Goal: Navigation & Orientation: Find specific page/section

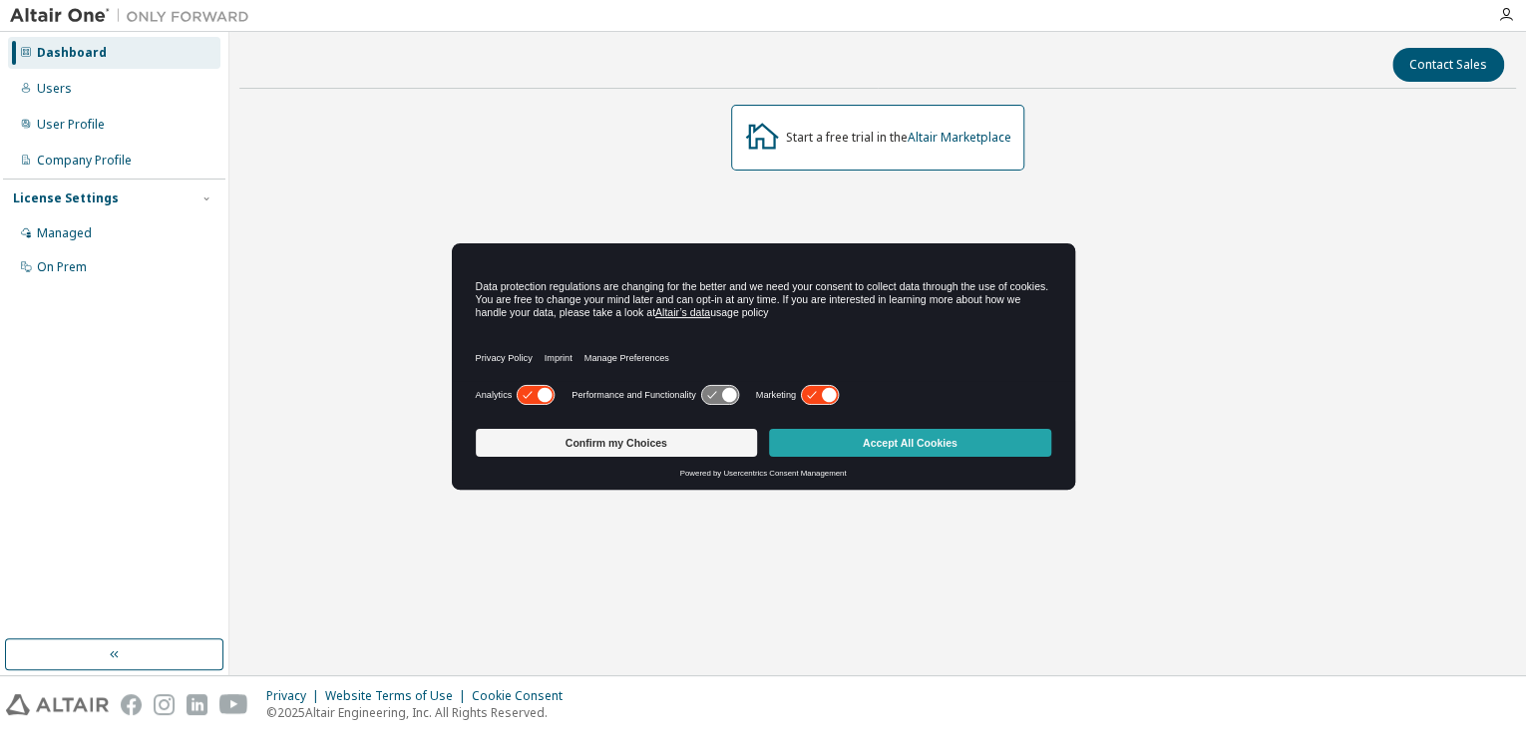
click at [944, 443] on button "Accept All Cookies" at bounding box center [910, 443] width 282 height 28
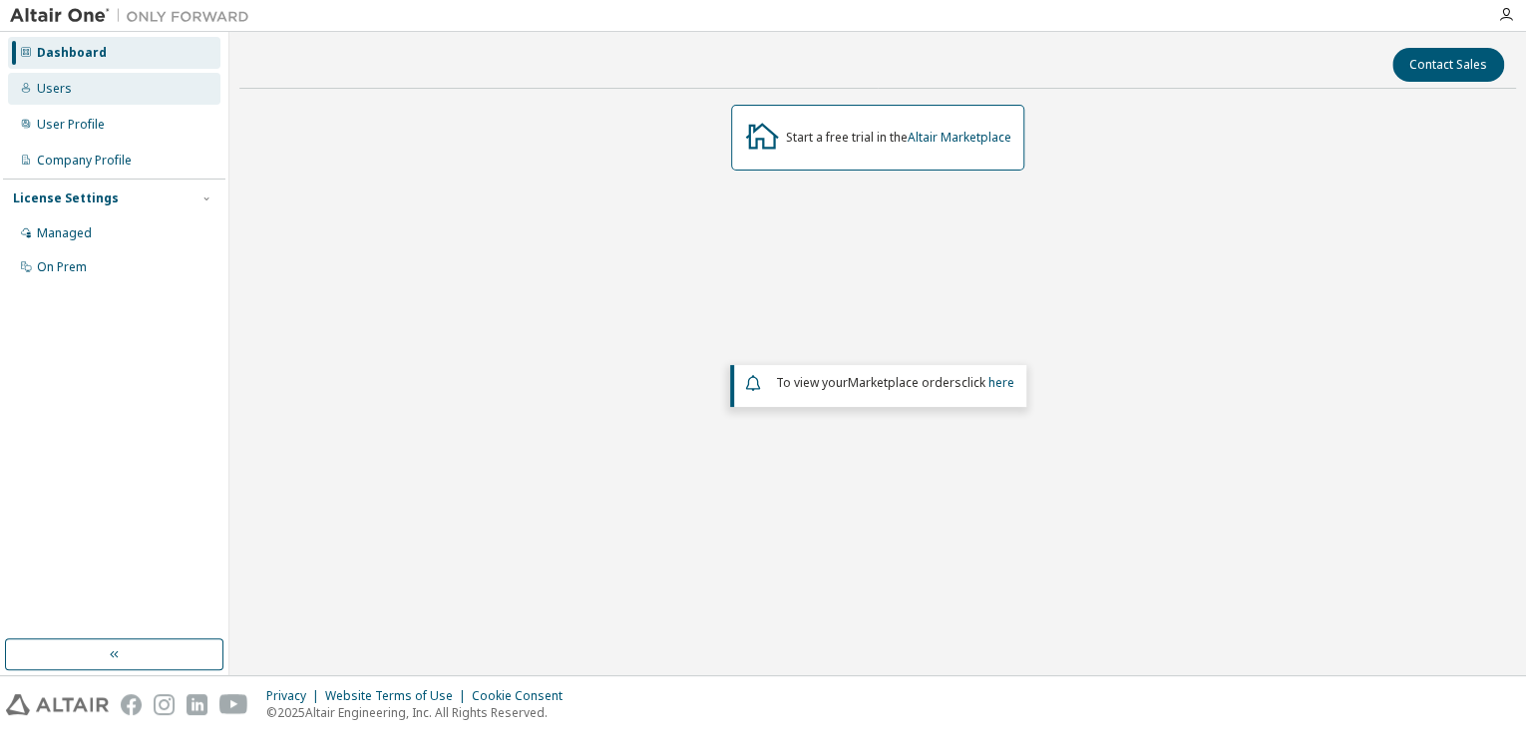
click at [57, 95] on div "Users" at bounding box center [54, 89] width 35 height 16
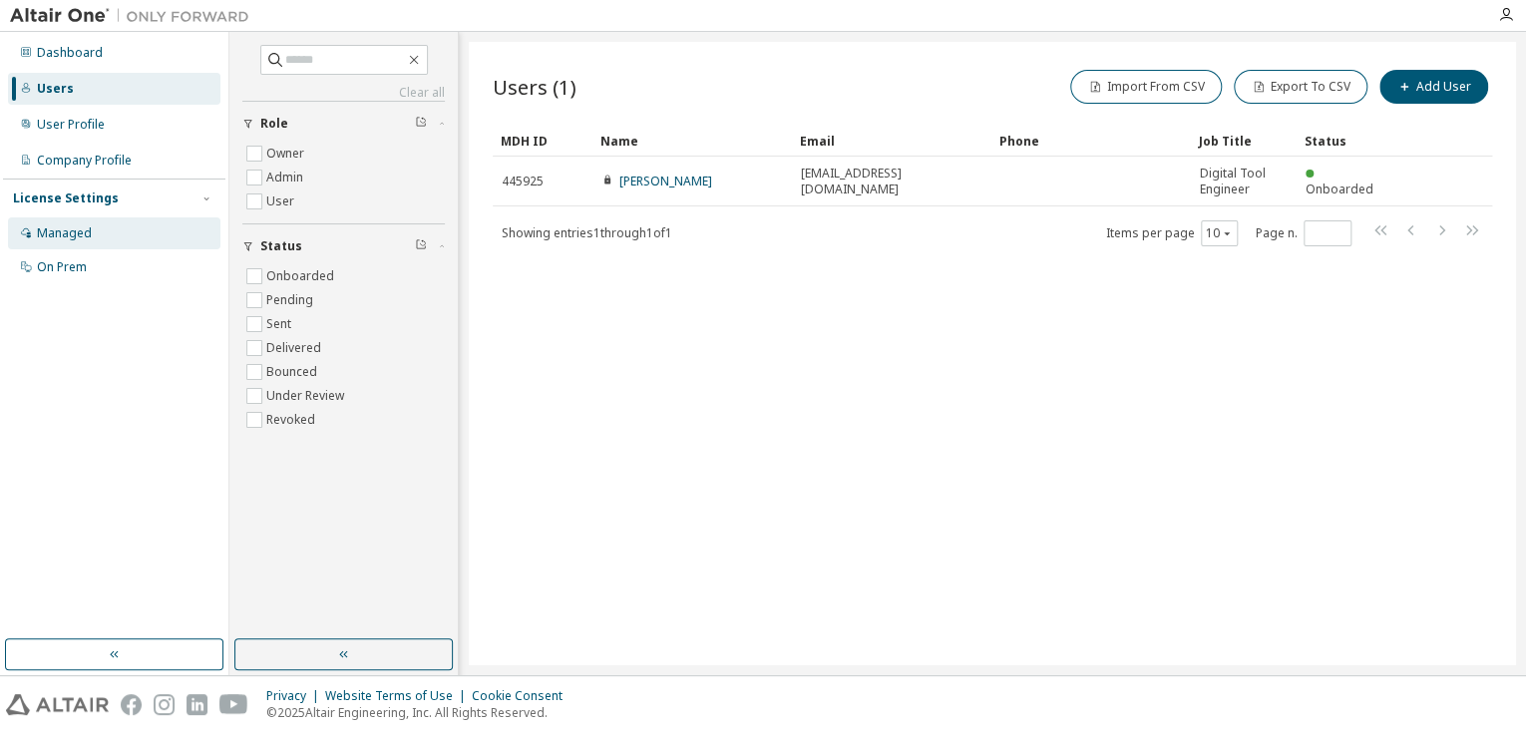
click at [77, 225] on div "Managed" at bounding box center [64, 233] width 55 height 16
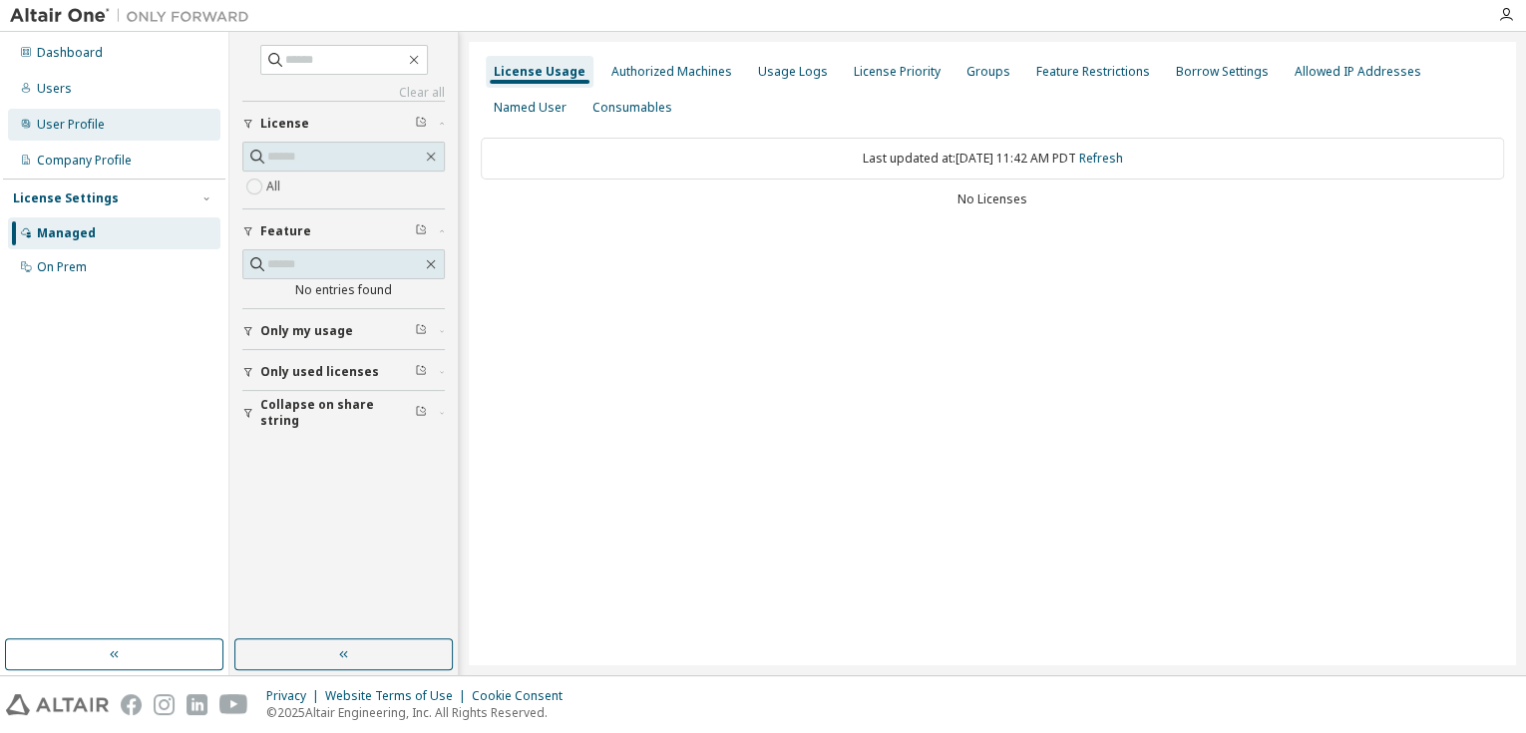
click at [99, 125] on div "User Profile" at bounding box center [71, 125] width 68 height 16
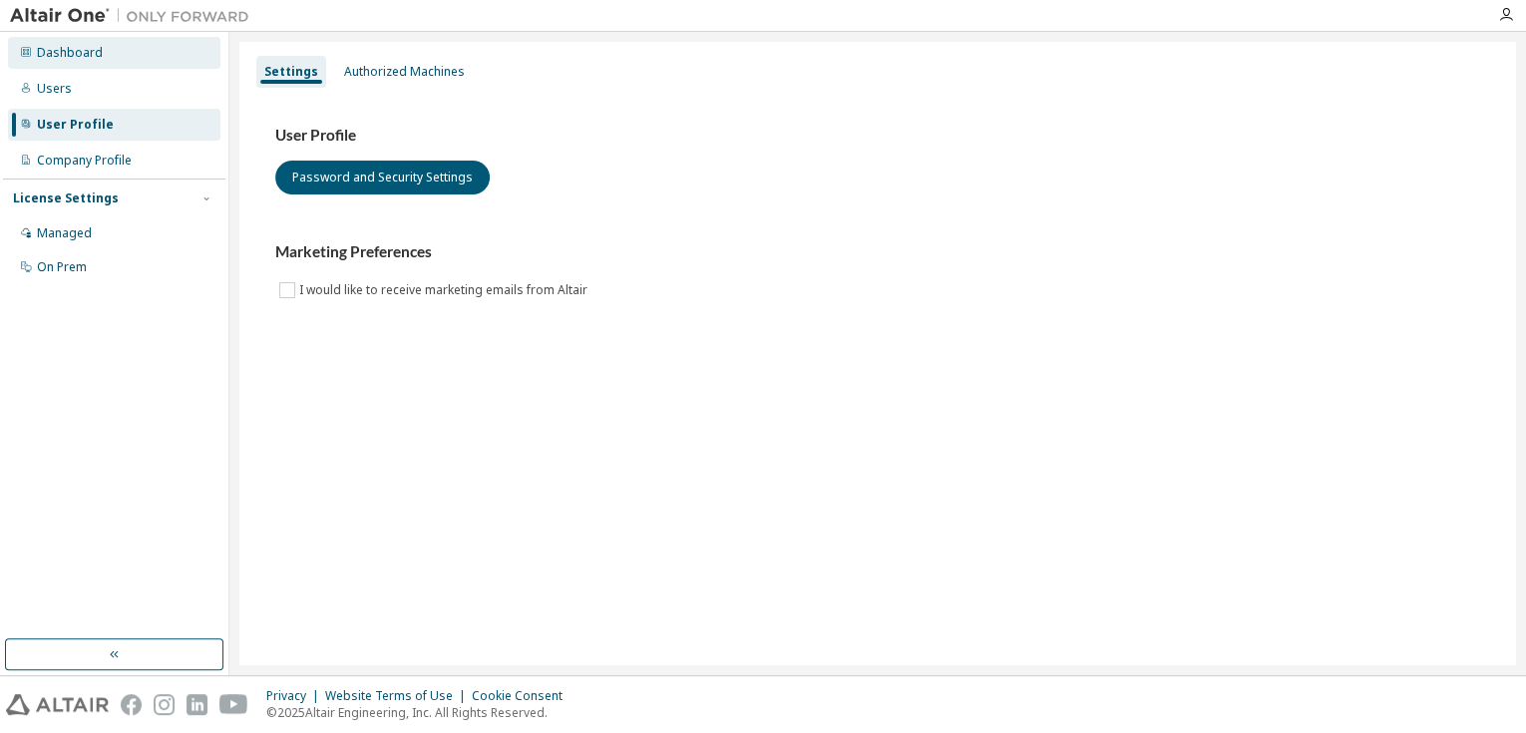
click at [104, 53] on div "Dashboard" at bounding box center [114, 53] width 212 height 32
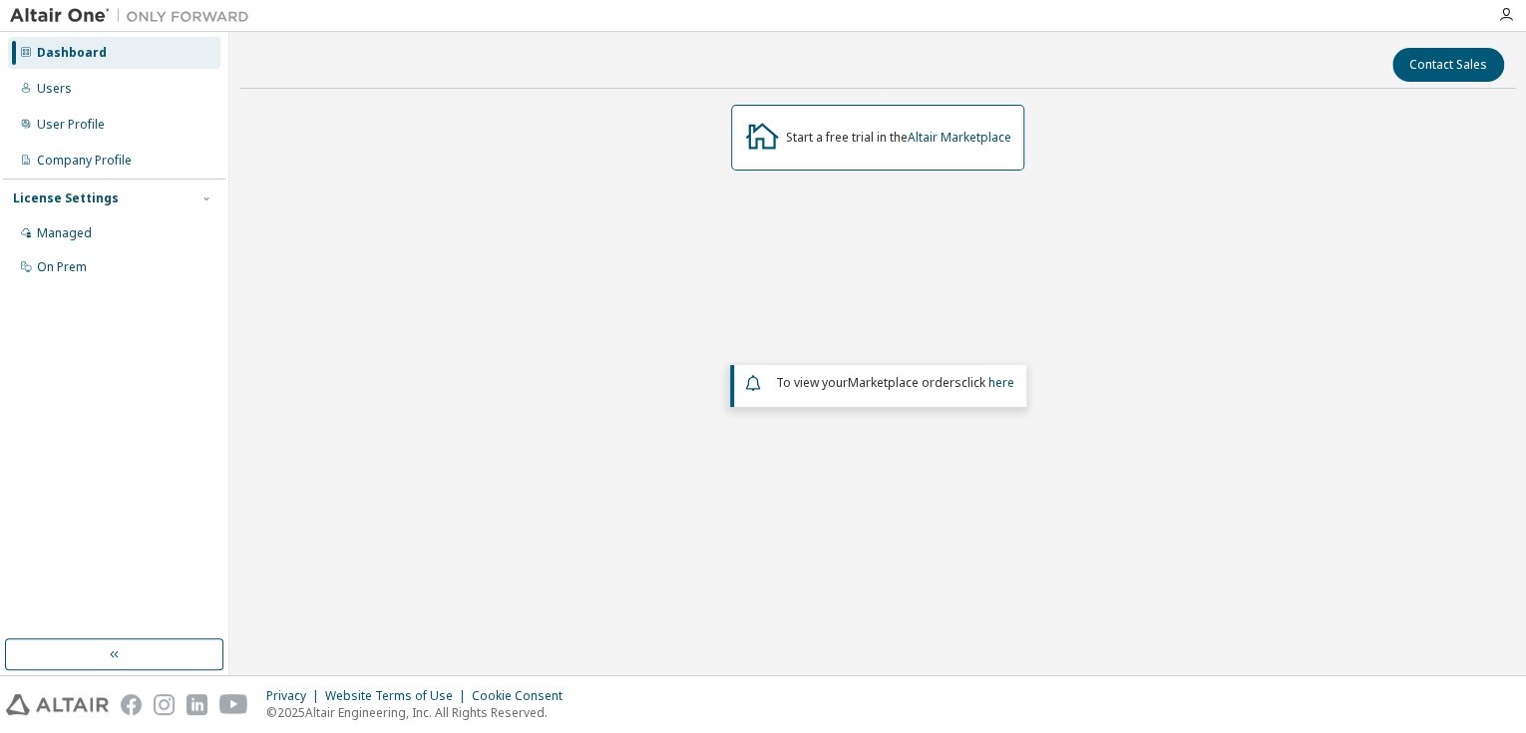
click at [70, 59] on div "Dashboard" at bounding box center [72, 53] width 70 height 16
click at [47, 95] on div "Users" at bounding box center [54, 89] width 35 height 16
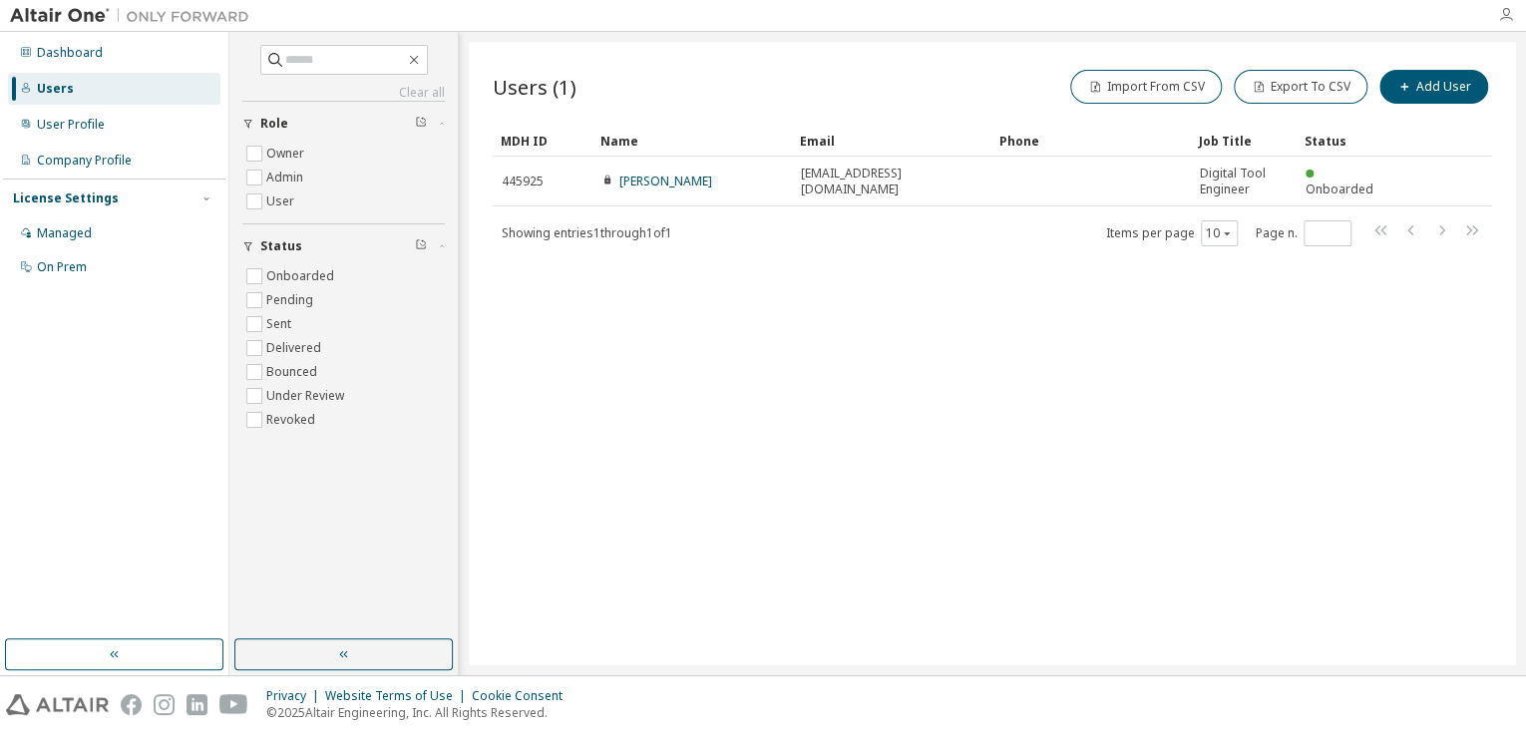
click at [1506, 19] on icon "button" at bounding box center [1506, 15] width 16 height 16
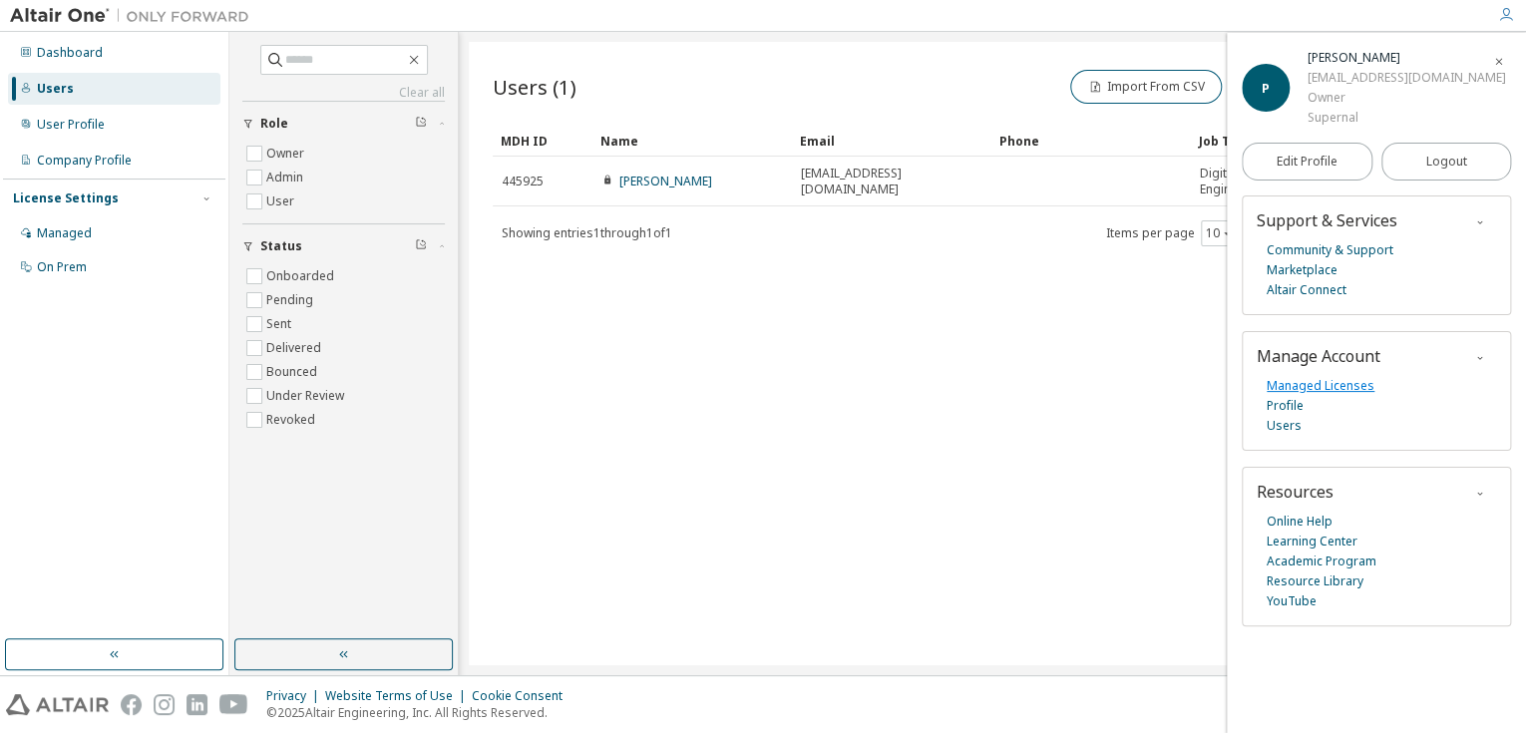
click at [1349, 396] on link "Managed Licenses" at bounding box center [1321, 386] width 108 height 20
click at [1292, 436] on link "Users" at bounding box center [1284, 426] width 35 height 20
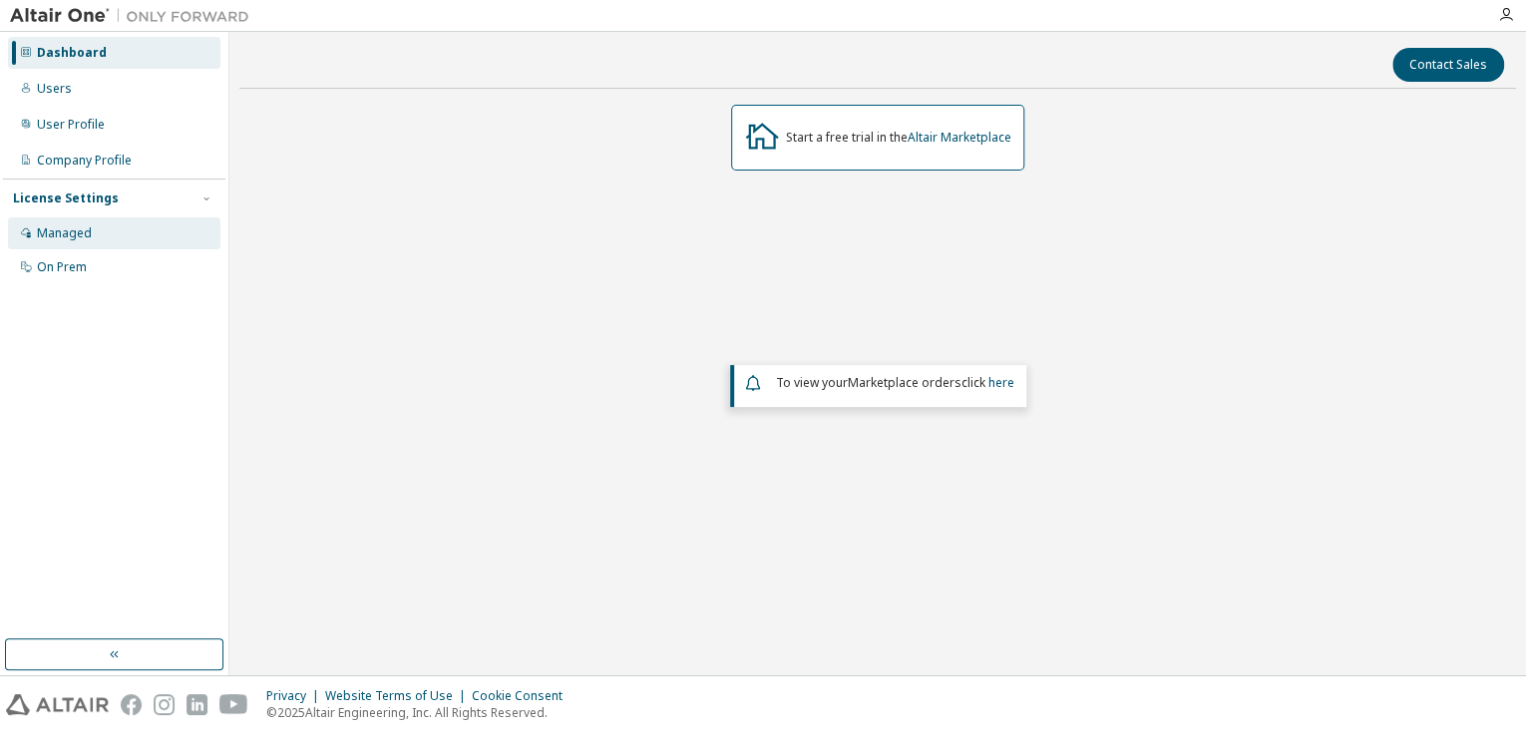
click at [76, 240] on div "Managed" at bounding box center [64, 233] width 55 height 16
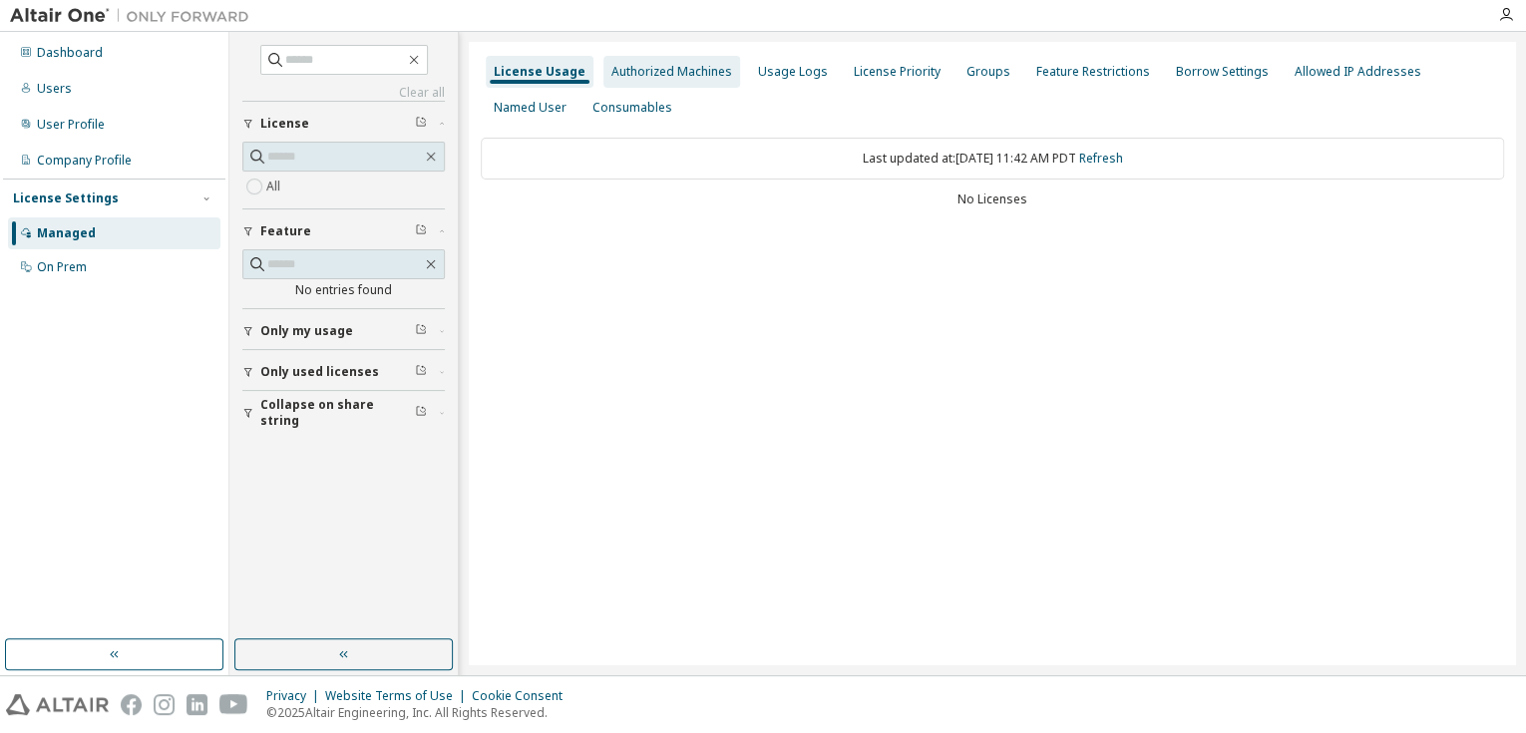
click at [700, 79] on div "Authorized Machines" at bounding box center [672, 72] width 121 height 16
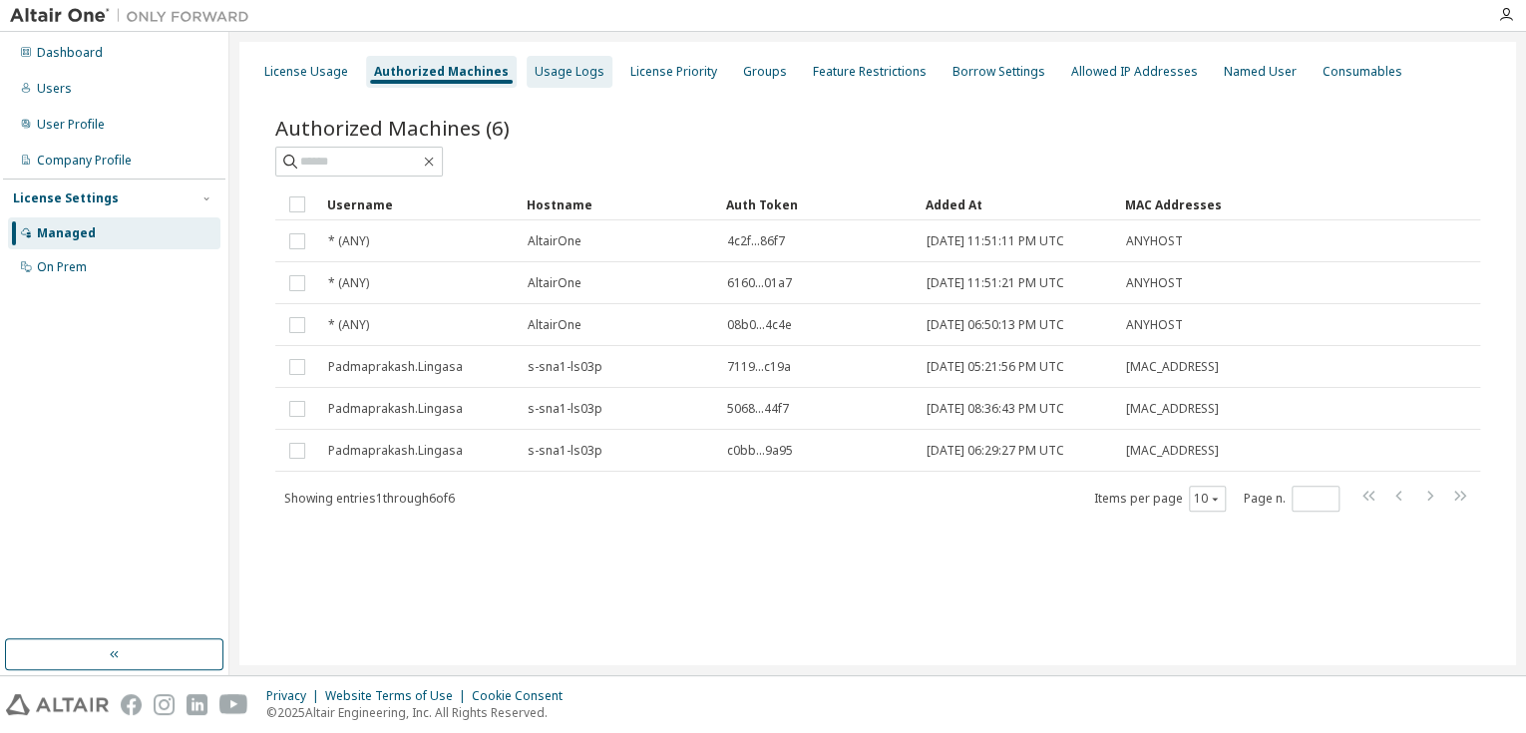
click at [563, 75] on div "Usage Logs" at bounding box center [570, 72] width 70 height 16
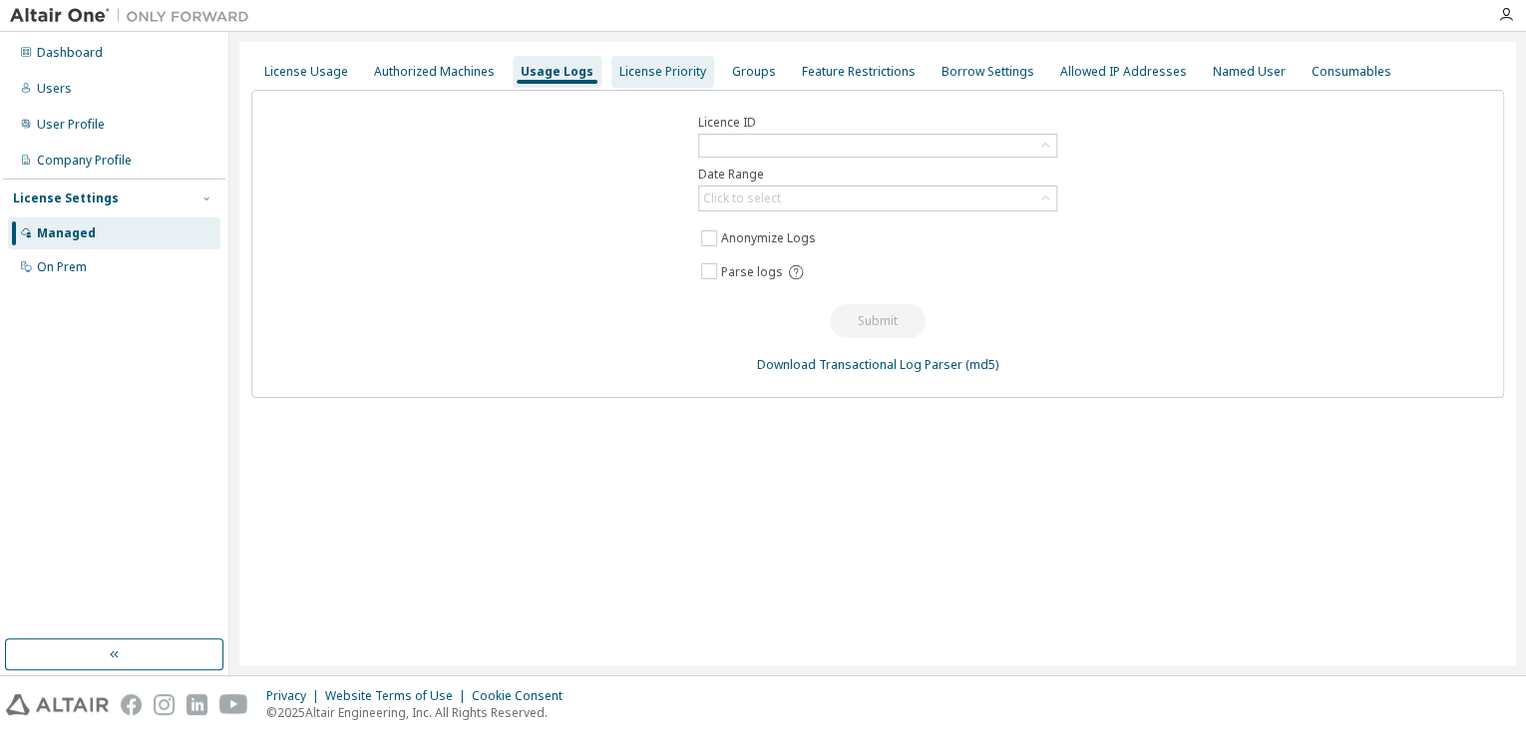
click at [658, 75] on div "License Priority" at bounding box center [663, 72] width 87 height 16
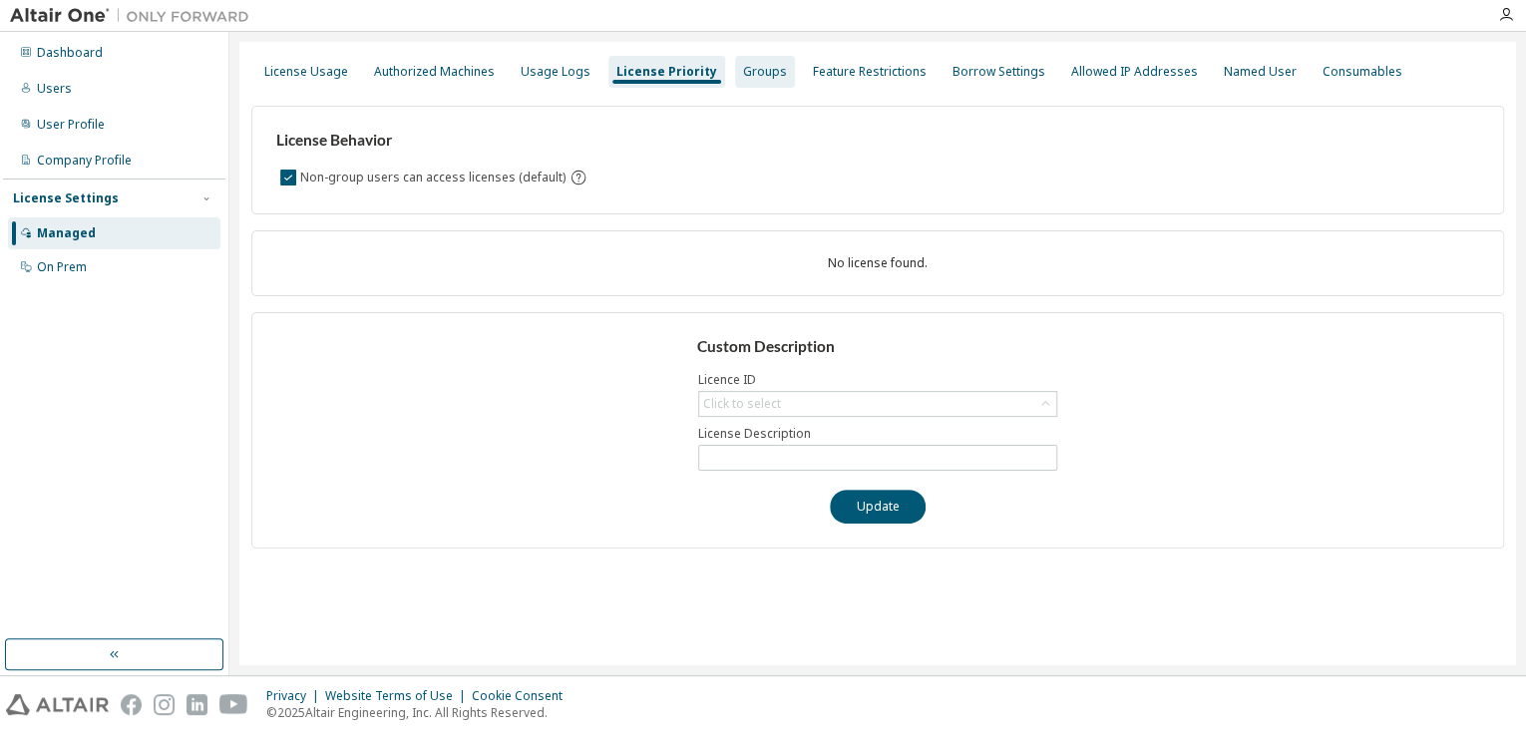
click at [743, 69] on div "Groups" at bounding box center [765, 72] width 44 height 16
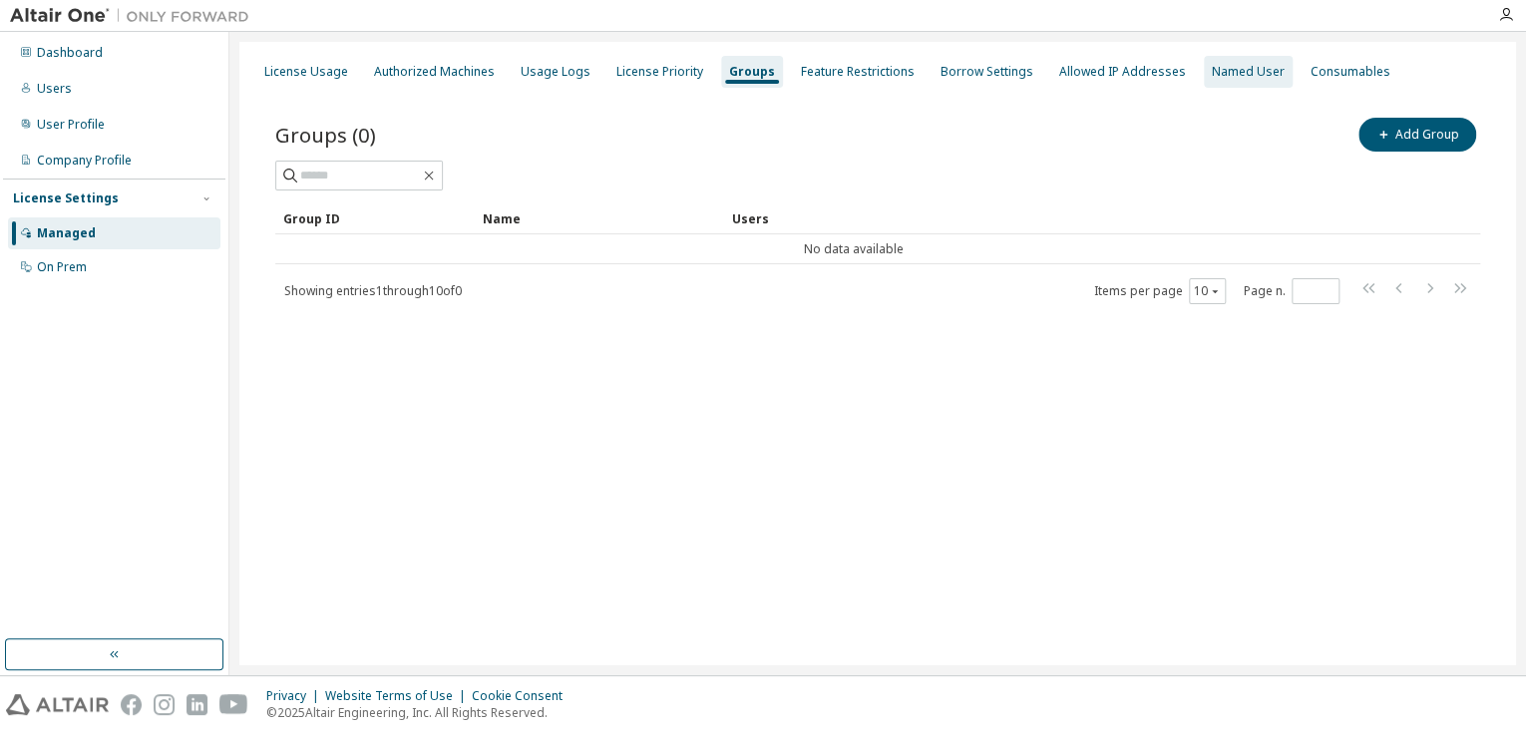
click at [1226, 62] on div "Named User" at bounding box center [1248, 72] width 89 height 32
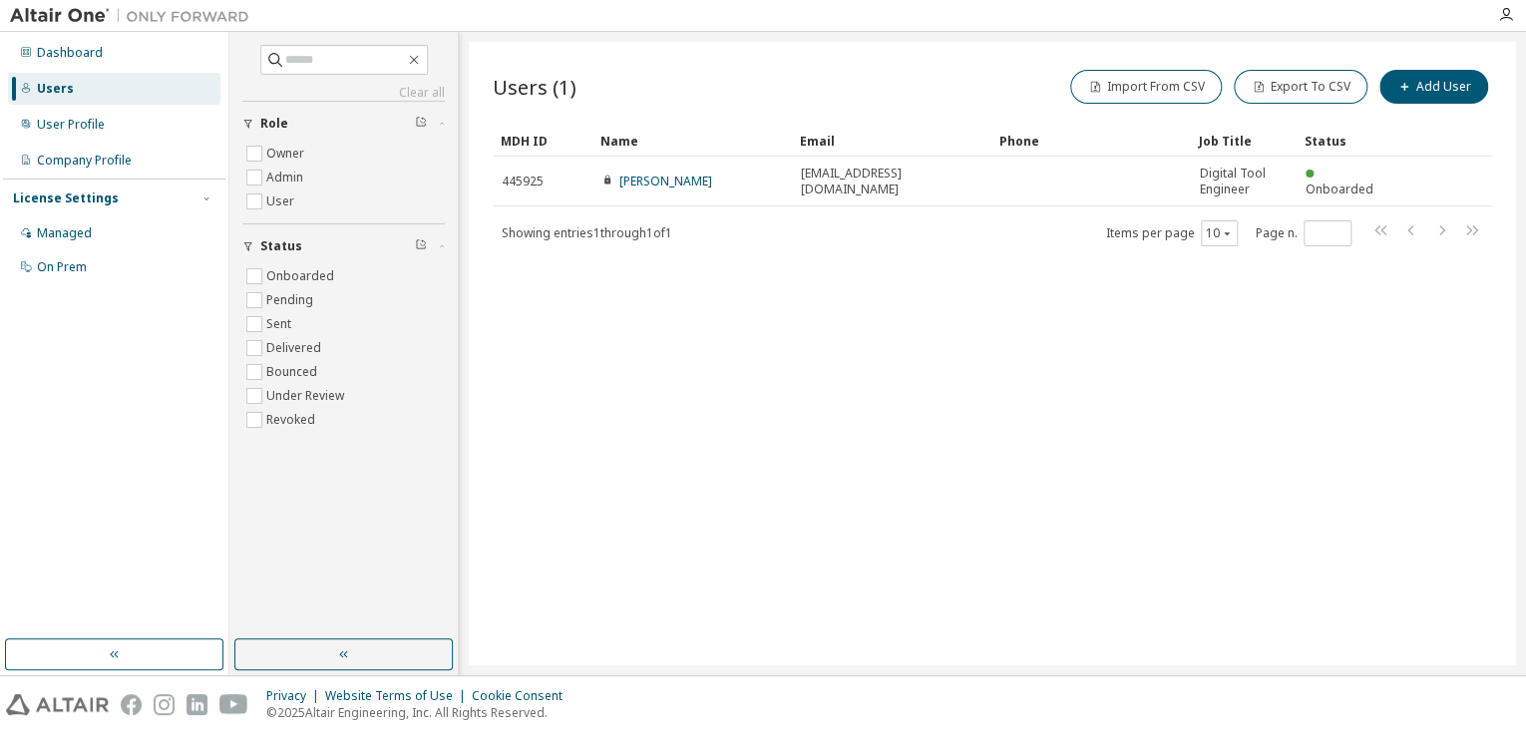
click at [868, 491] on div "Users (1) Import From CSV Export To CSV Add User Clear Load Save Save As Field …" at bounding box center [992, 353] width 1047 height 623
click at [129, 172] on div "Company Profile" at bounding box center [114, 161] width 212 height 32
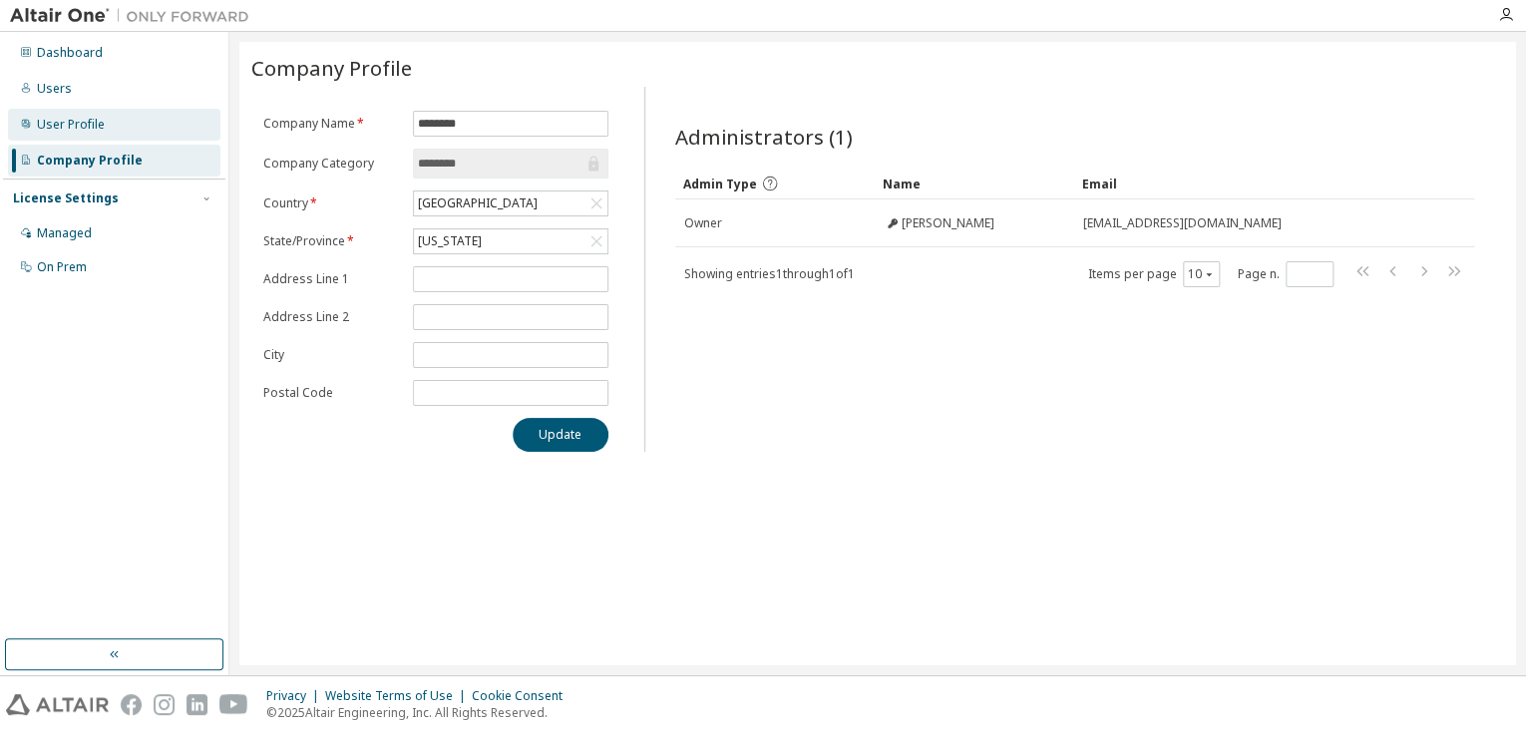
click at [82, 130] on div "User Profile" at bounding box center [71, 125] width 68 height 16
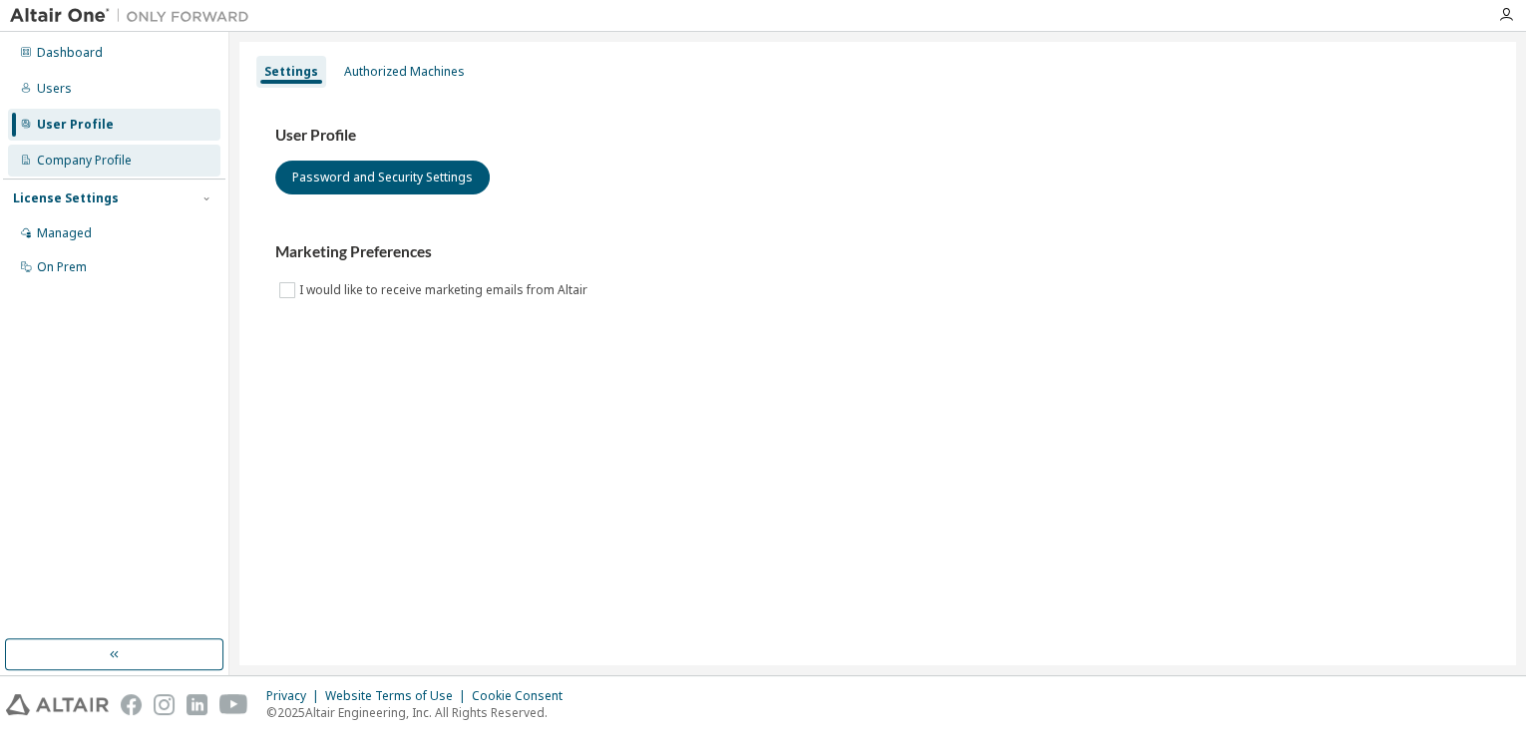
click at [76, 165] on div "Company Profile" at bounding box center [84, 161] width 95 height 16
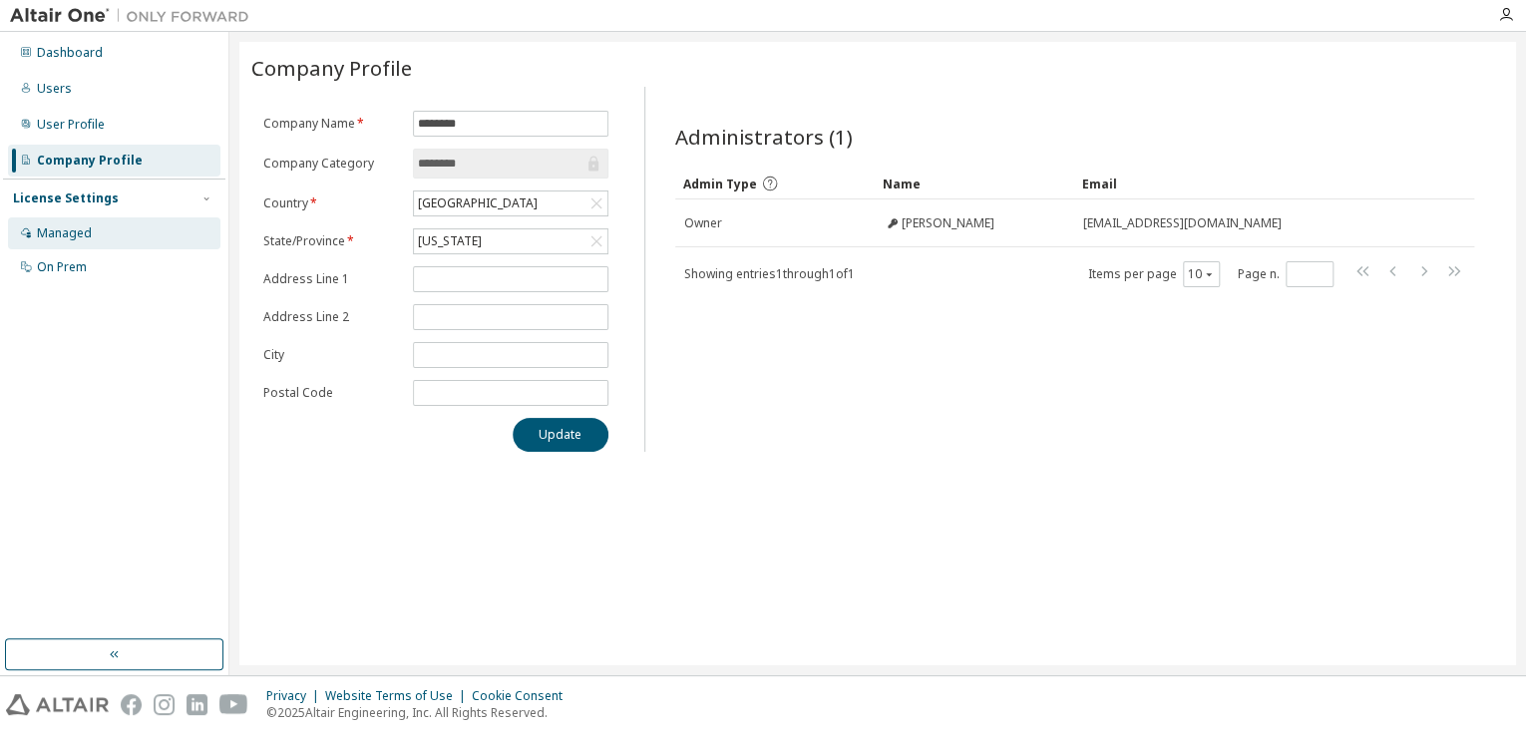
click at [63, 222] on div "Managed" at bounding box center [114, 233] width 212 height 32
